Goal: Check status: Check status

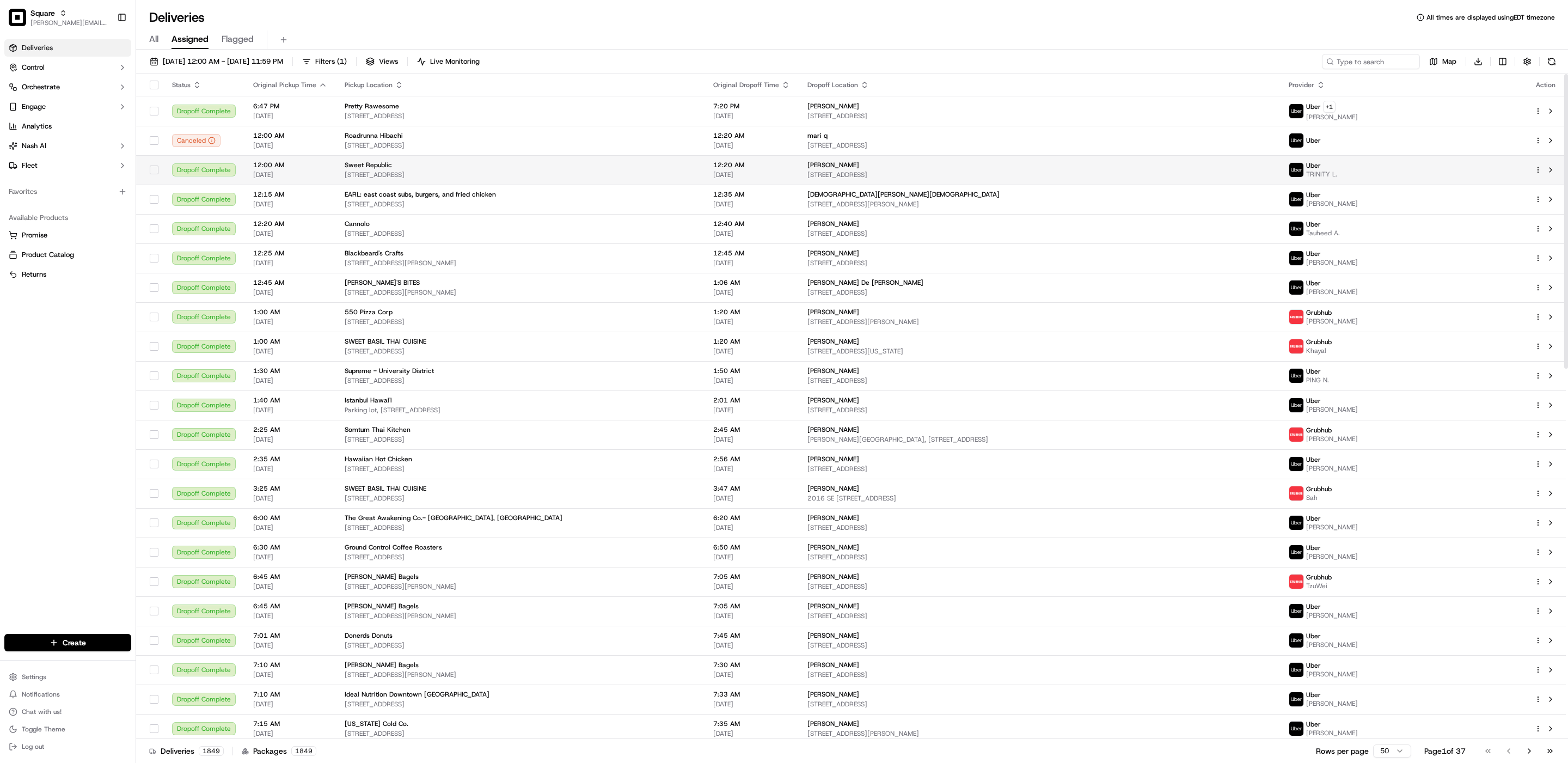
click at [520, 173] on span "[STREET_ADDRESS]" at bounding box center [520, 175] width 351 height 9
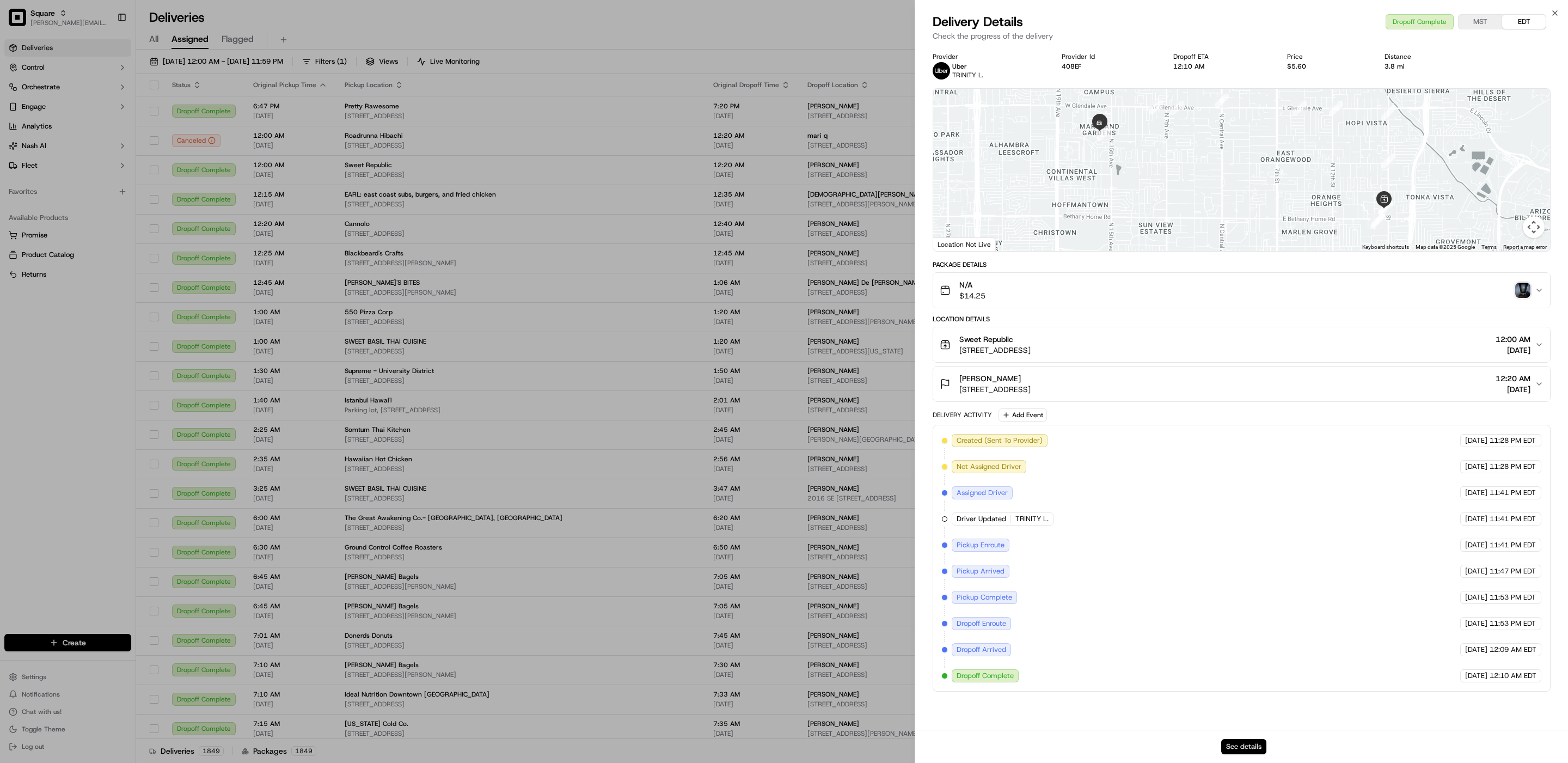
click at [1247, 747] on button "See details" at bounding box center [1244, 746] width 45 height 15
